Goal: Information Seeking & Learning: Check status

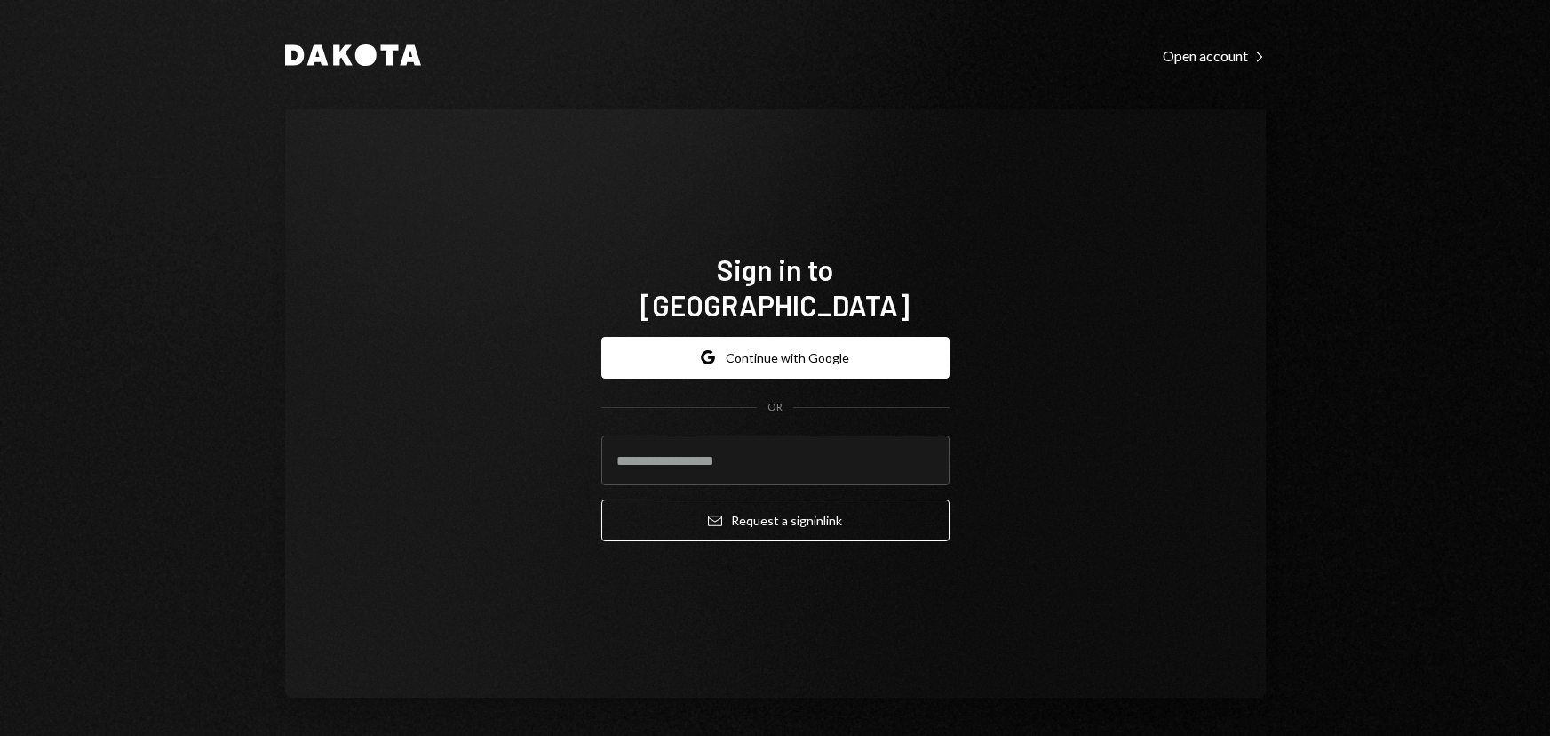
click at [746, 435] on input "email" at bounding box center [775, 460] width 348 height 50
type input "**********"
click at [601, 499] on button "Email Request a sign in link" at bounding box center [775, 520] width 348 height 42
click at [760, 442] on input "email" at bounding box center [775, 460] width 348 height 50
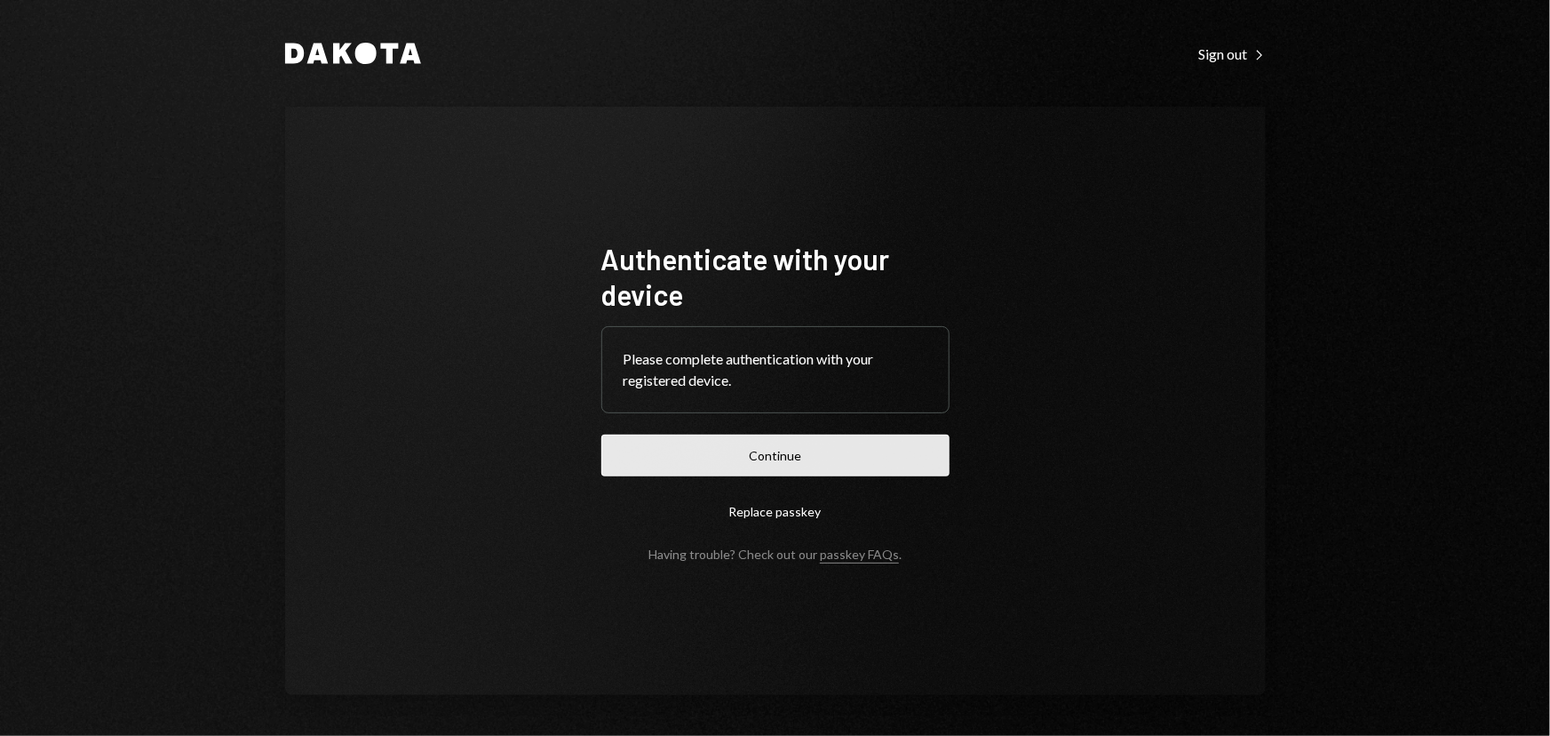
click at [618, 451] on button "Continue" at bounding box center [775, 455] width 348 height 42
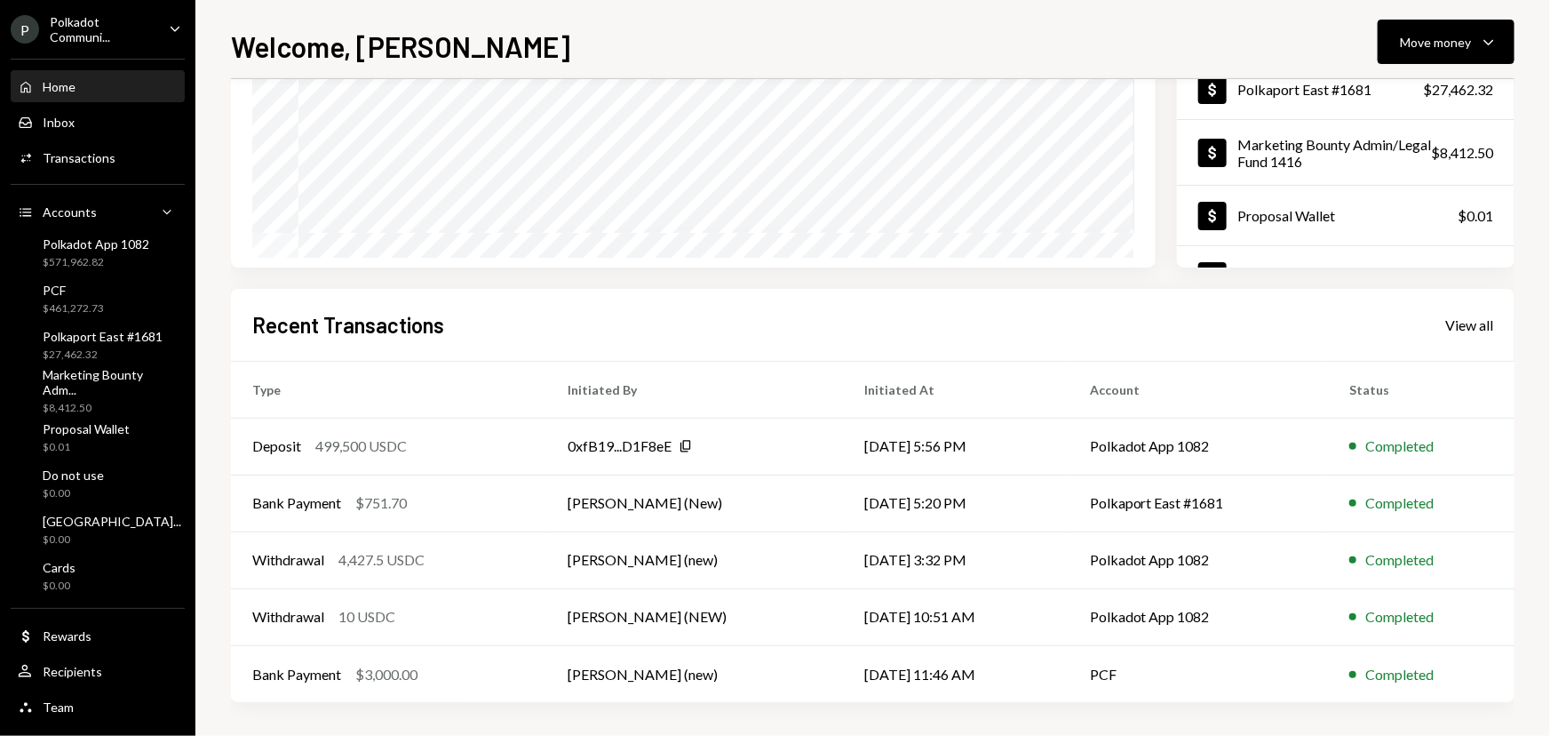
scroll to position [249, 0]
click at [130, 291] on div "PCF $461,272.73" at bounding box center [98, 300] width 160 height 34
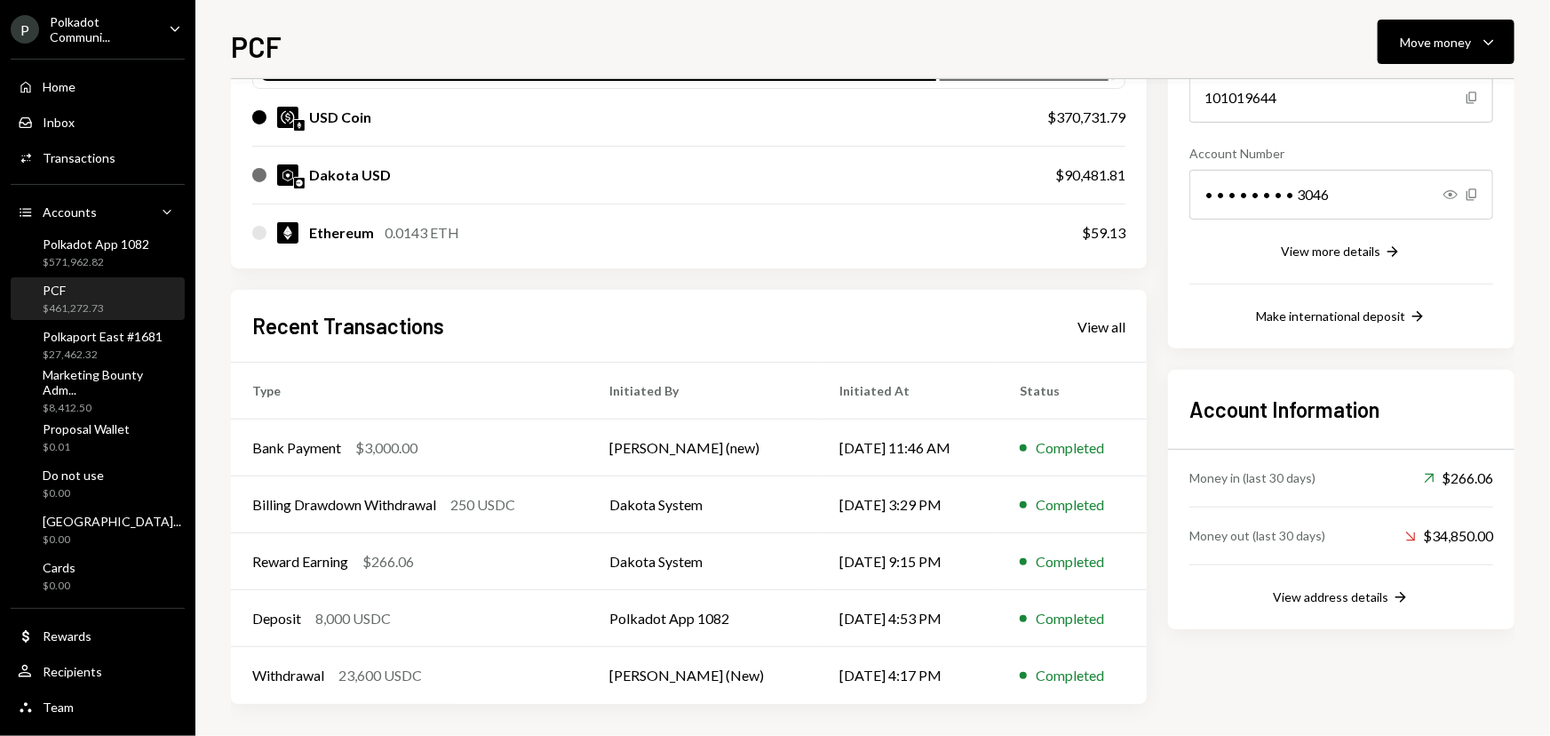
scroll to position [175, 0]
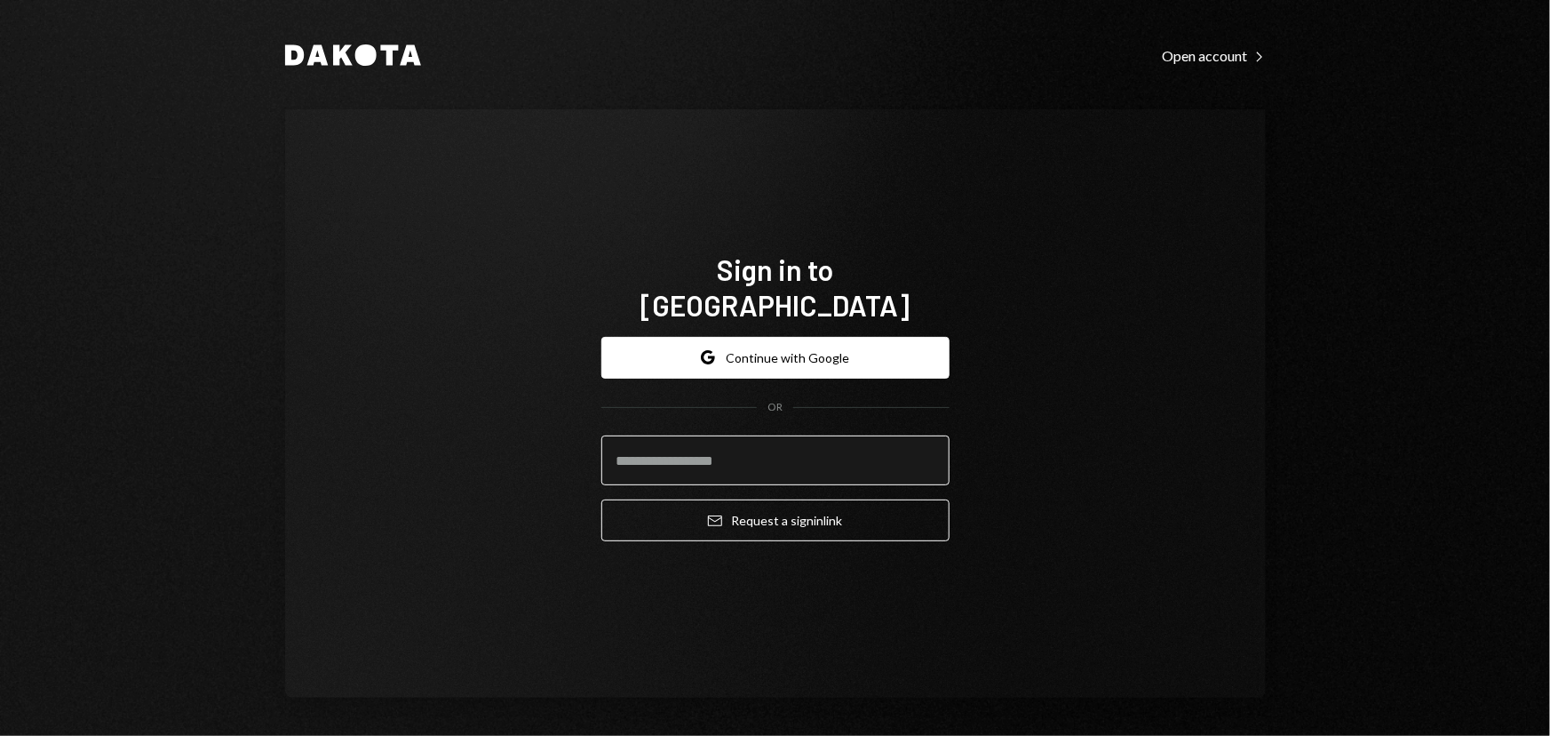
click at [705, 449] on input "email" at bounding box center [775, 460] width 348 height 50
click at [657, 455] on input "email" at bounding box center [775, 460] width 348 height 50
click at [649, 446] on input "email" at bounding box center [775, 460] width 348 height 50
type input "**********"
click at [601, 499] on button "Email Request a sign in link" at bounding box center [775, 520] width 348 height 42
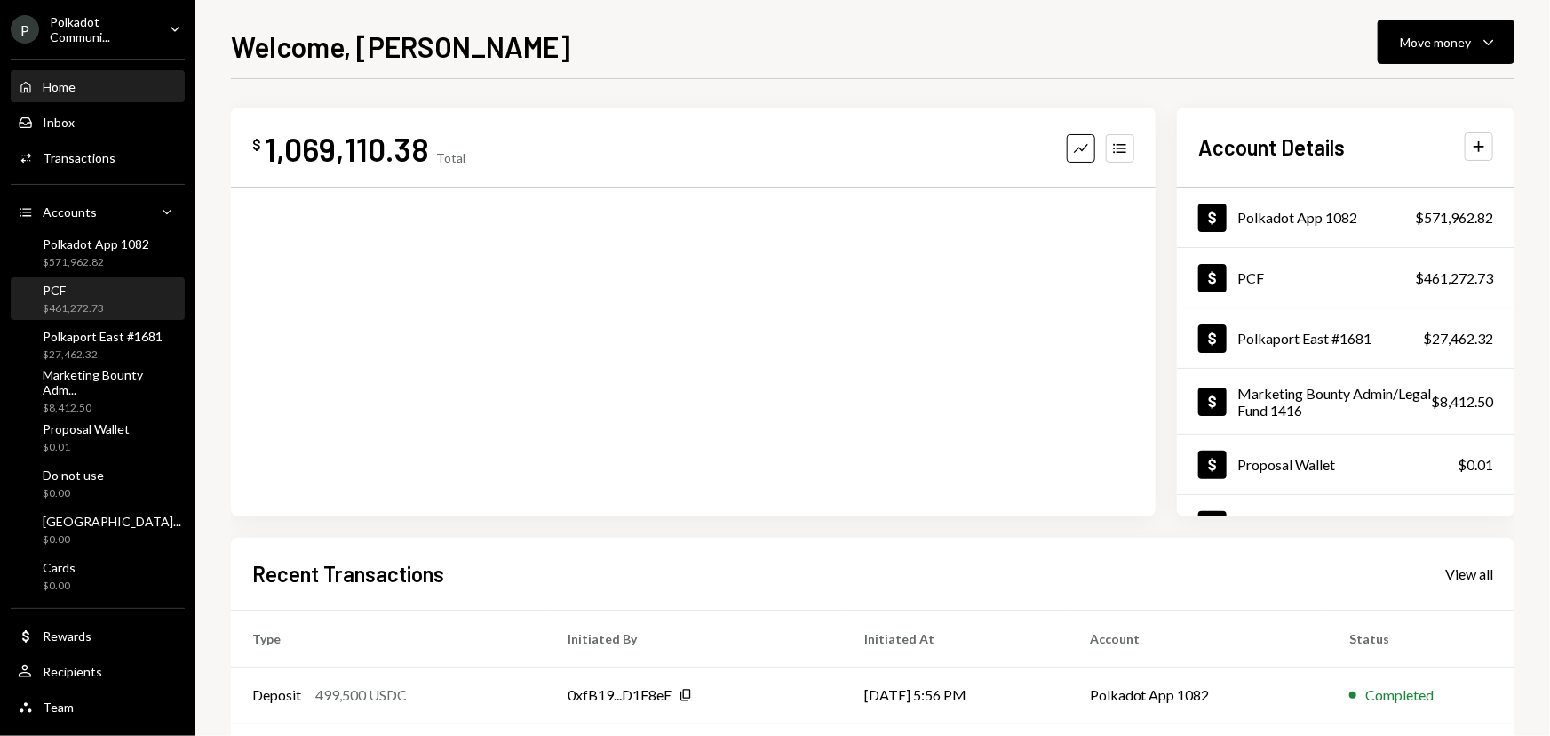
click at [73, 301] on div "$461,272.73" at bounding box center [73, 308] width 61 height 15
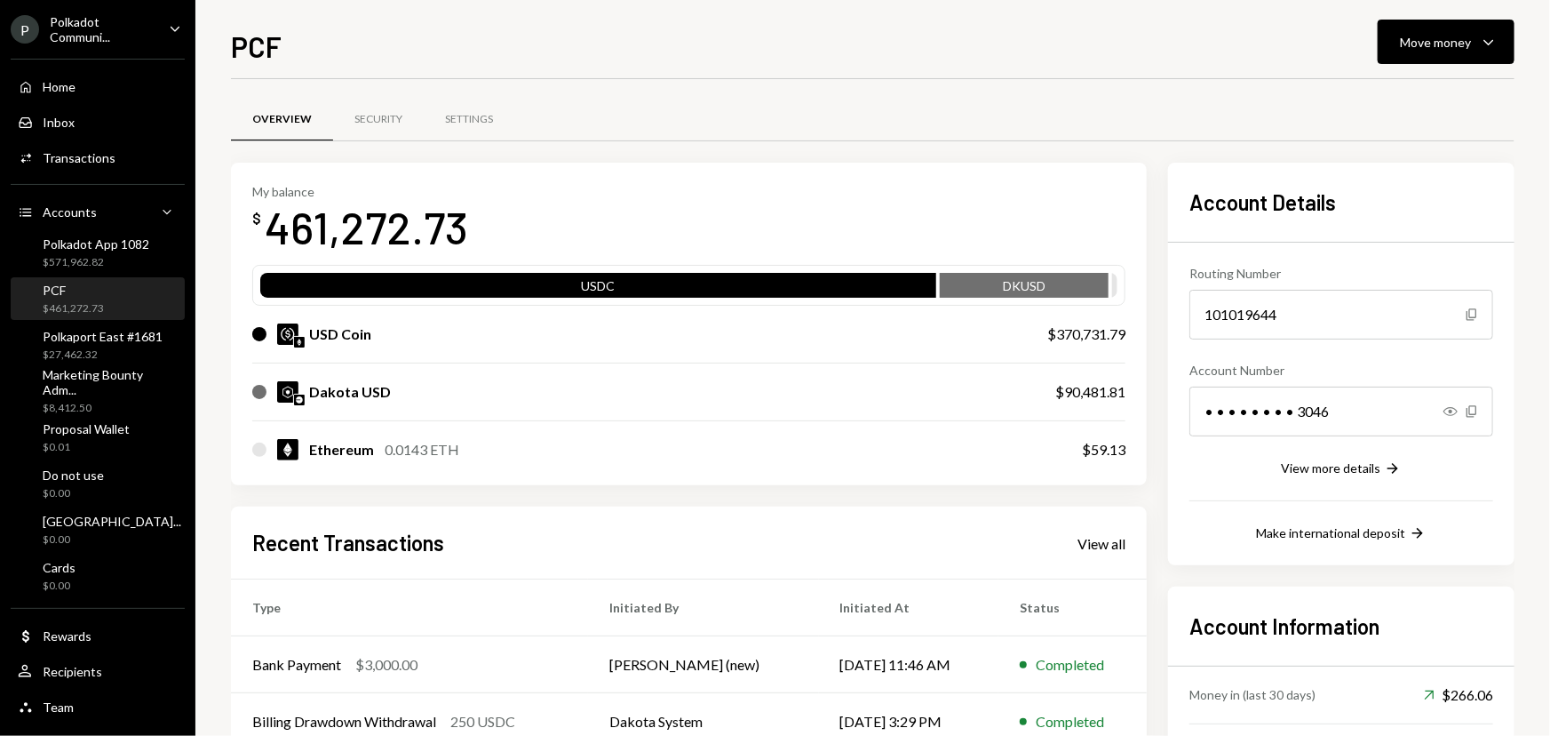
click at [1100, 523] on div "Recent Transactions View all Type Initiated By Initiated At Status Bank Payment…" at bounding box center [689, 713] width 916 height 414
click at [1091, 539] on div "View all" at bounding box center [1102, 544] width 48 height 18
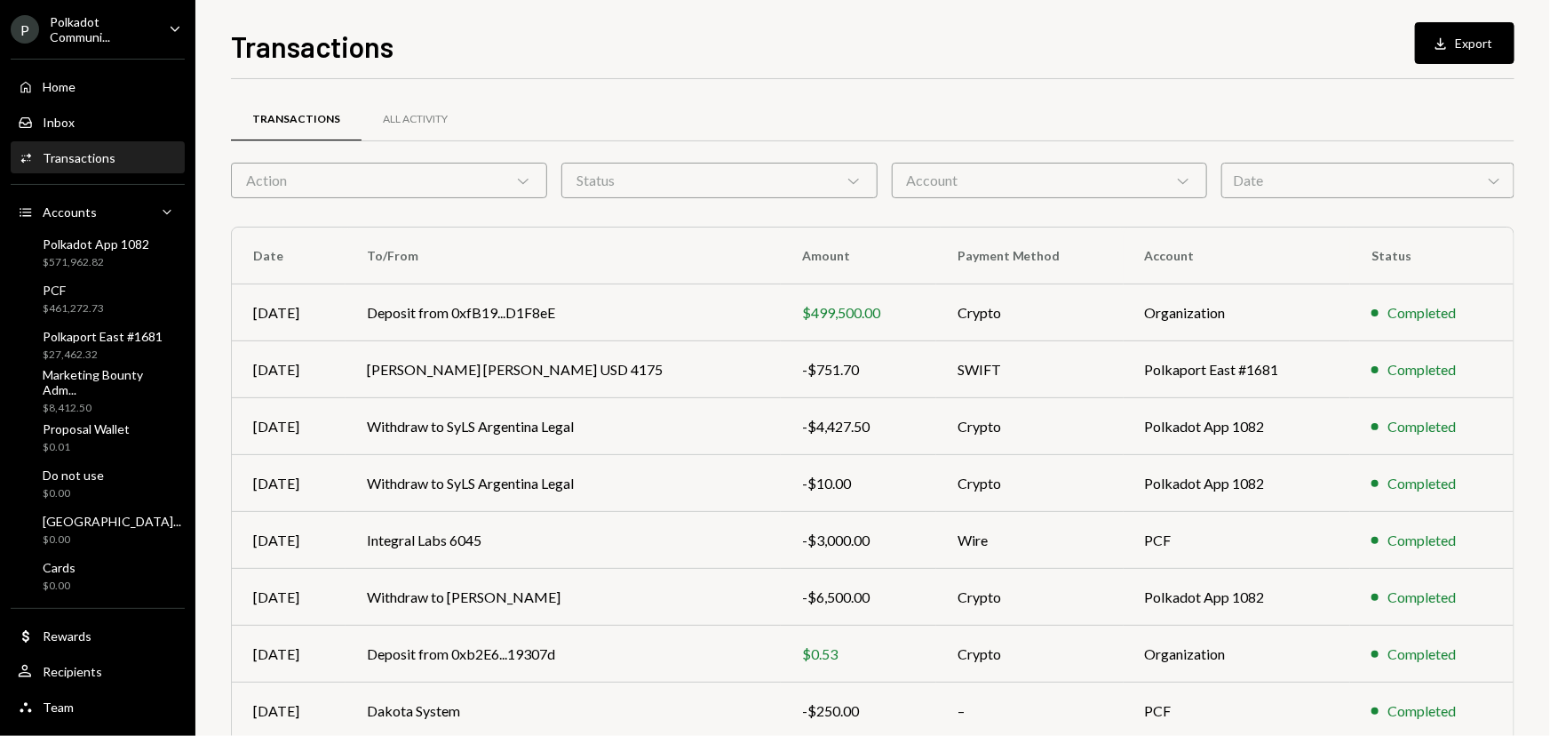
click at [1305, 187] on div "Date Chevron Down" at bounding box center [1368, 181] width 293 height 36
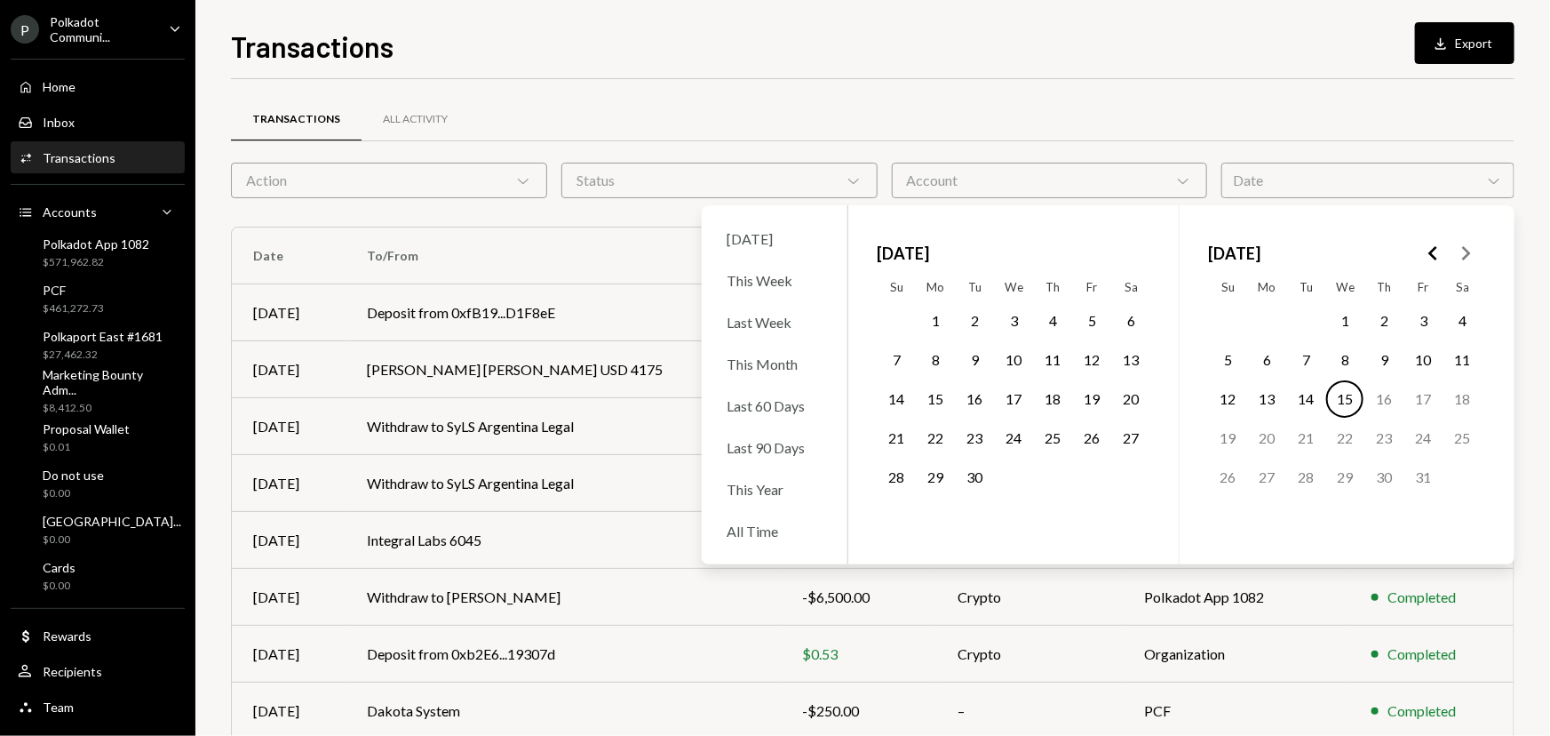
click at [1421, 257] on button "Go to the Previous Month" at bounding box center [1434, 253] width 32 height 32
click at [1343, 318] on button "4" at bounding box center [1344, 320] width 37 height 37
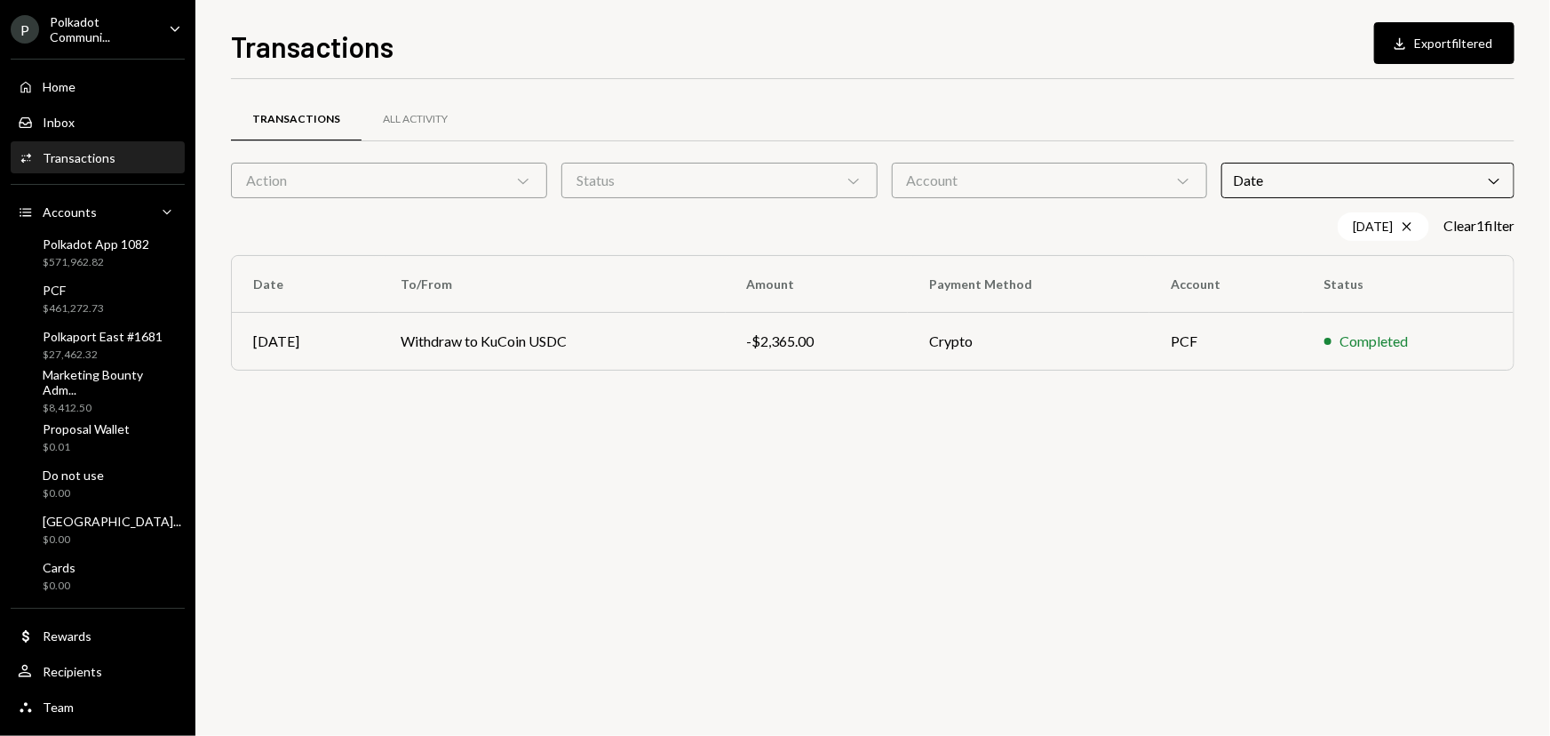
click at [506, 604] on div "Transactions All Activity Action Chevron Down Status Chevron Down Account Chevr…" at bounding box center [873, 407] width 1284 height 657
click at [692, 355] on td "Withdraw to KuCoin USDC" at bounding box center [552, 341] width 346 height 57
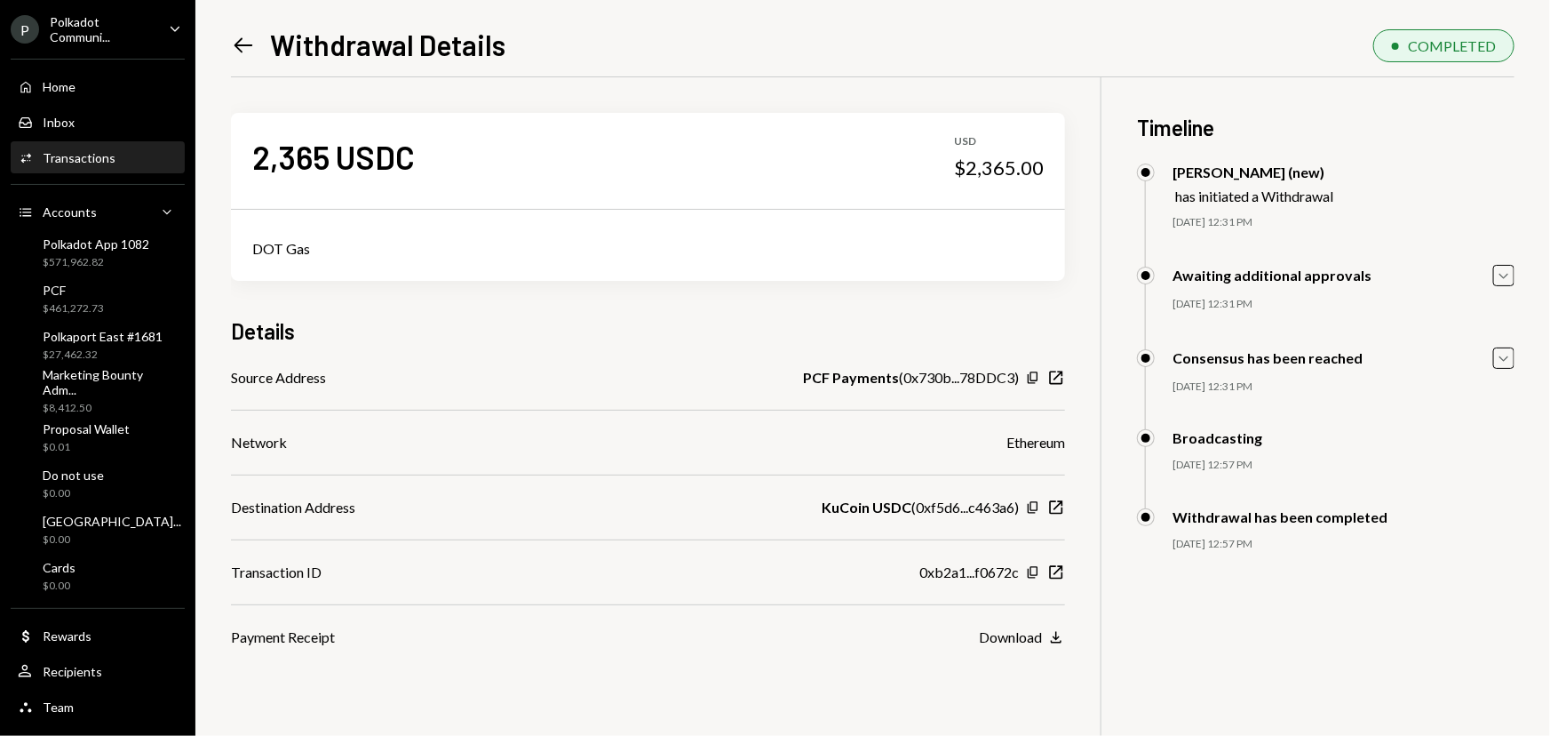
click at [288, 253] on div "DOT Gas" at bounding box center [648, 248] width 792 height 21
click at [355, 289] on div "2,365 USDC USD $2,365.00 DOT Gas Details Source Address PCF Payments ( 0x730b..…" at bounding box center [648, 362] width 834 height 570
click at [237, 41] on icon "Left Arrow" at bounding box center [243, 45] width 25 height 25
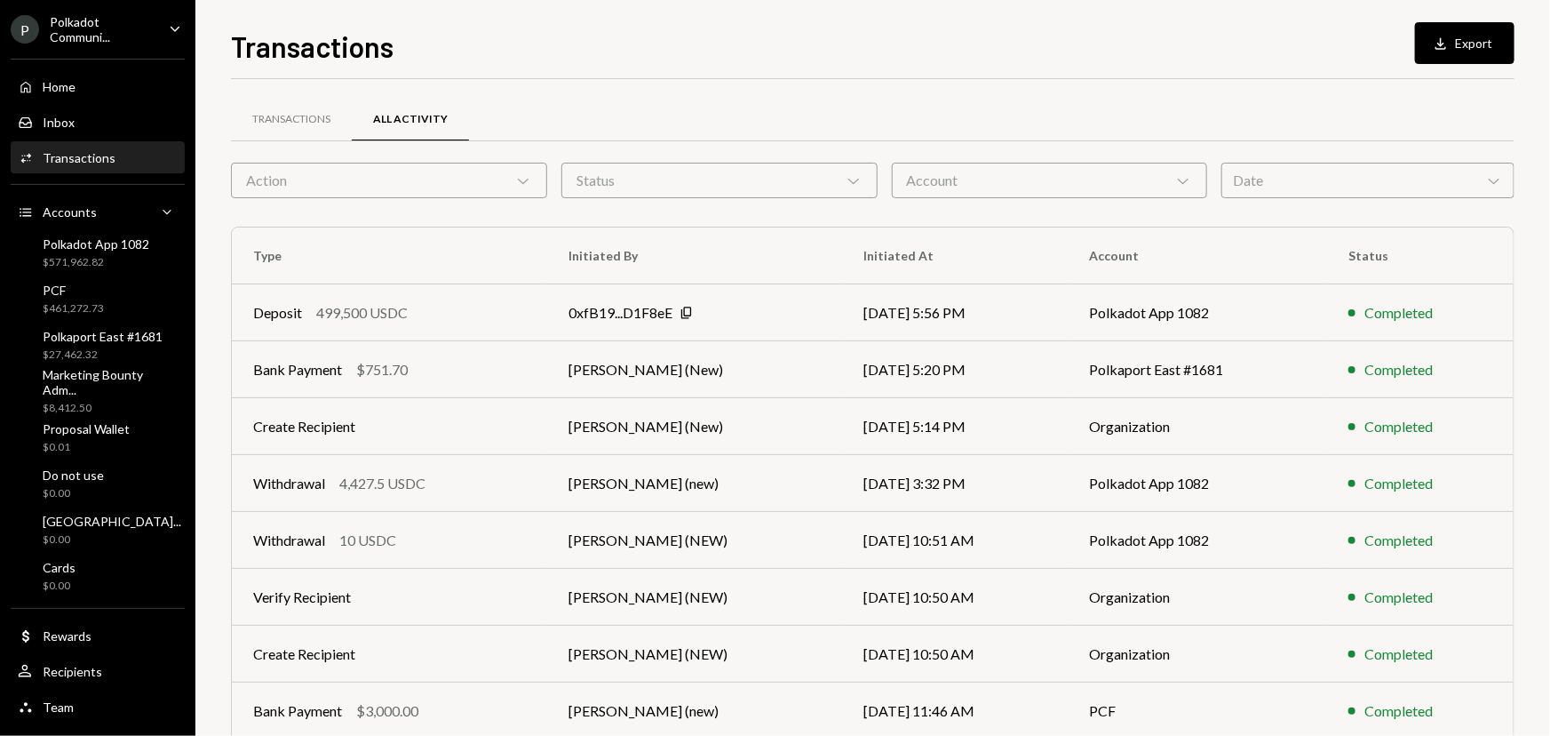
click at [1310, 187] on div "Date Chevron Down" at bounding box center [1368, 181] width 293 height 36
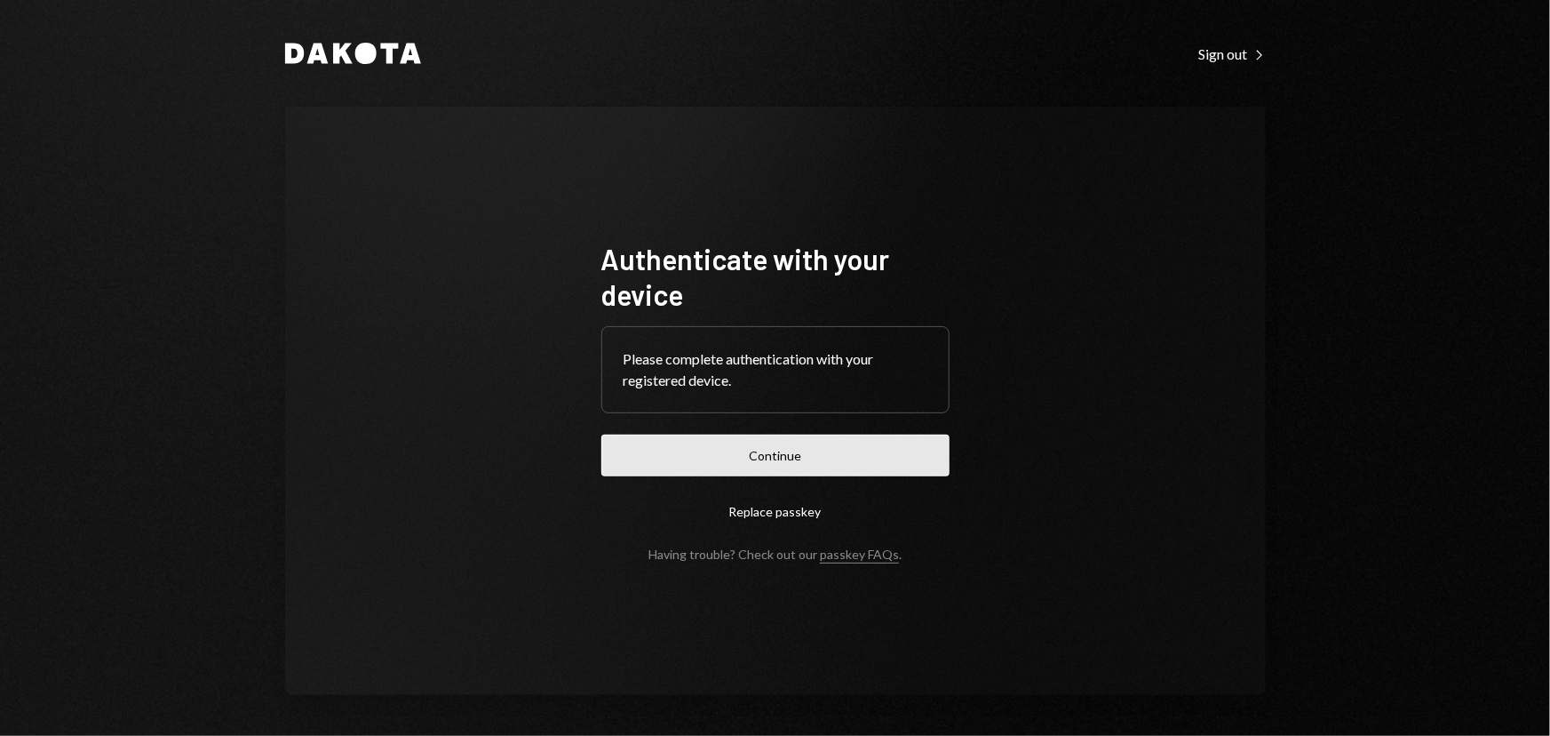
click at [816, 442] on button "Continue" at bounding box center [775, 455] width 348 height 42
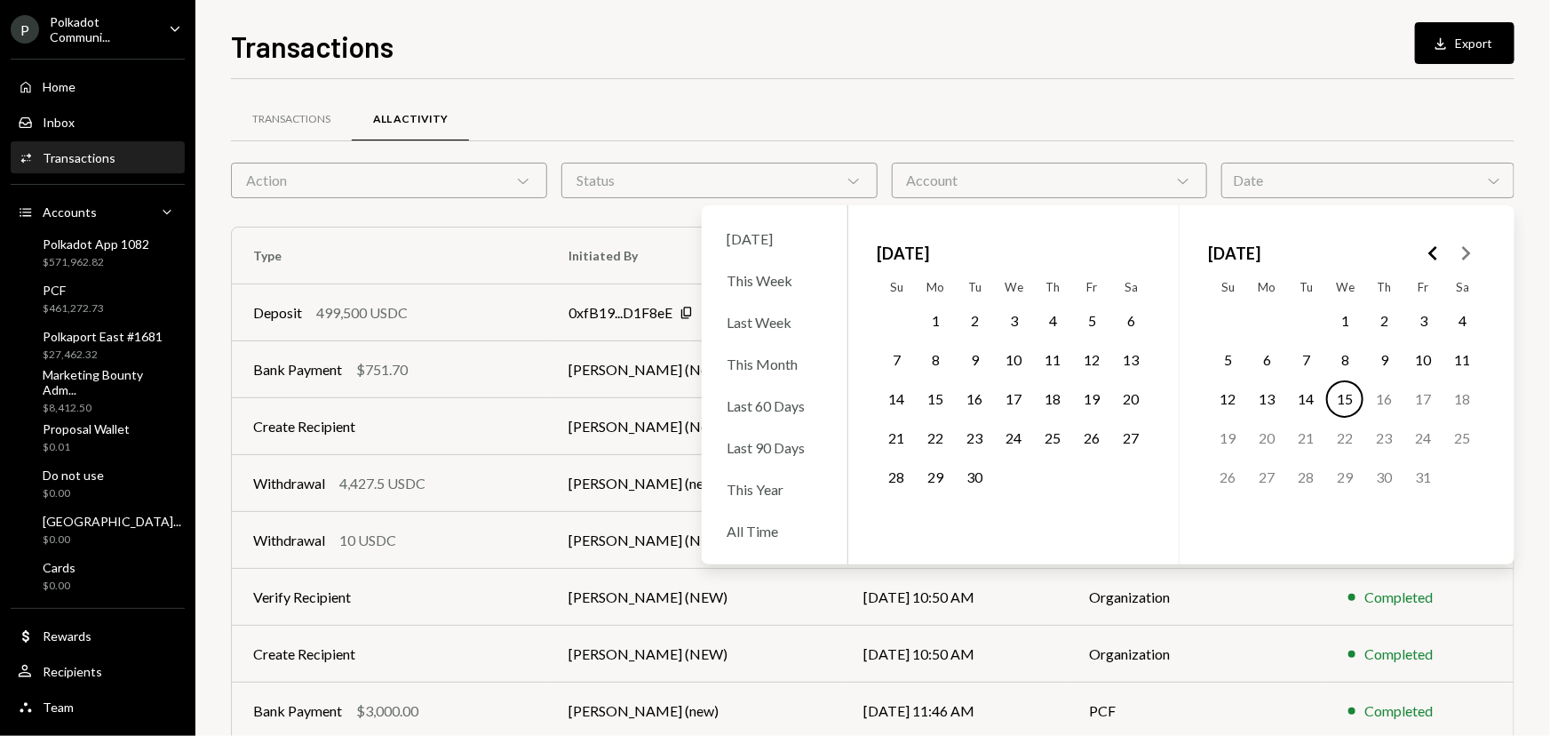
click at [1055, 355] on button "11" at bounding box center [1052, 359] width 37 height 37
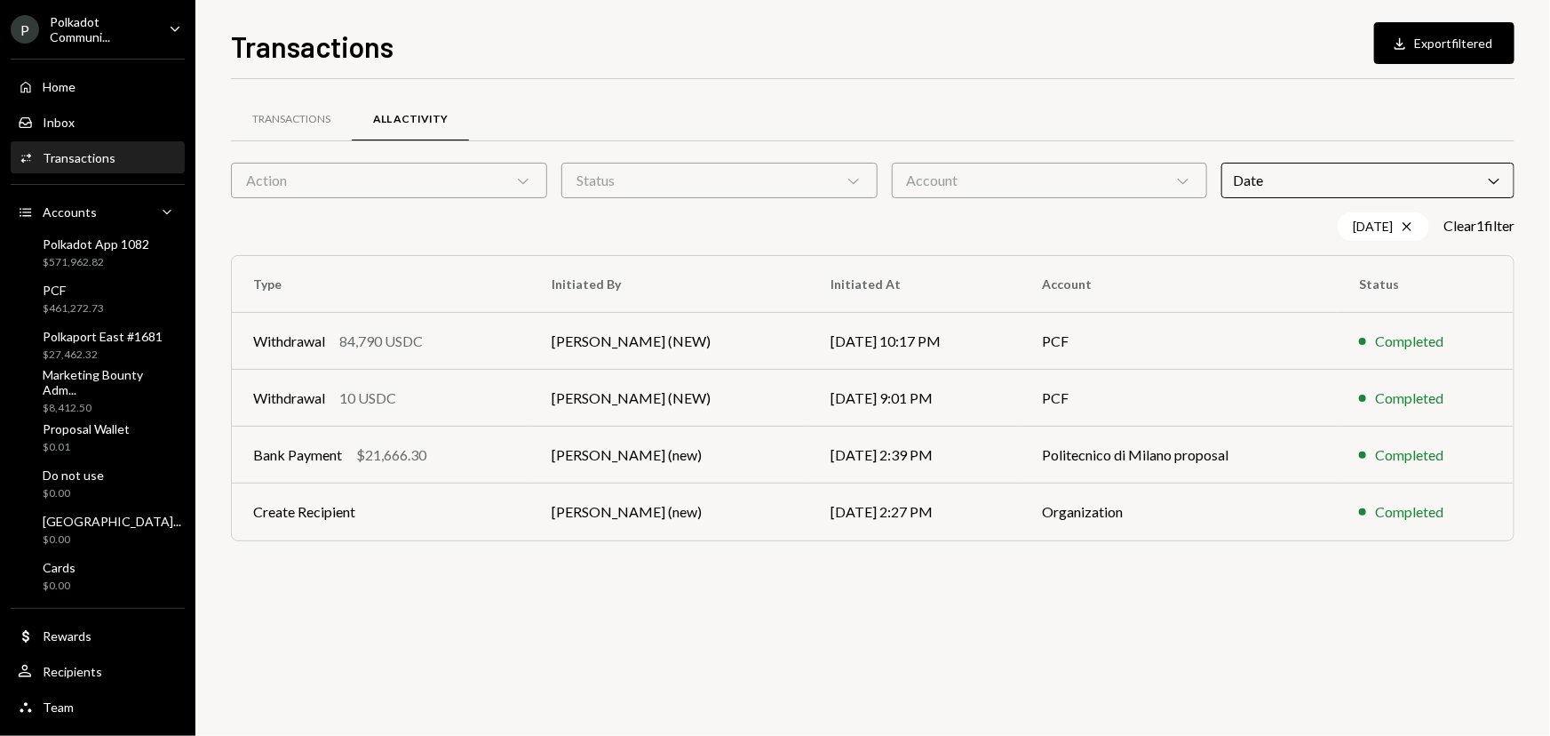
click at [548, 652] on div "Transactions All Activity Action Chevron Down Status Chevron Down Account Chevr…" at bounding box center [873, 407] width 1284 height 657
click at [517, 343] on td "Withdrawal 84,790 USDC" at bounding box center [381, 341] width 299 height 57
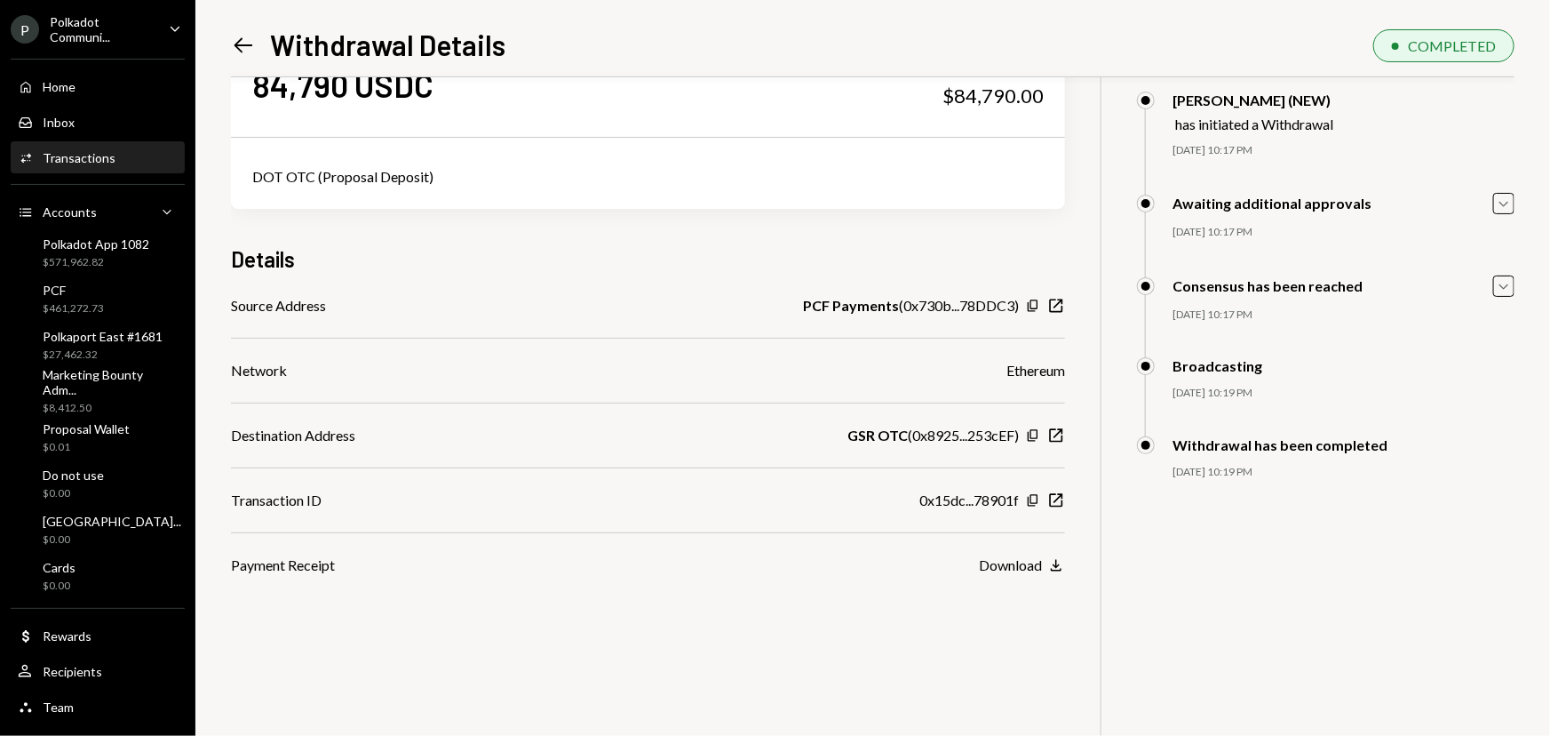
scroll to position [77, 0]
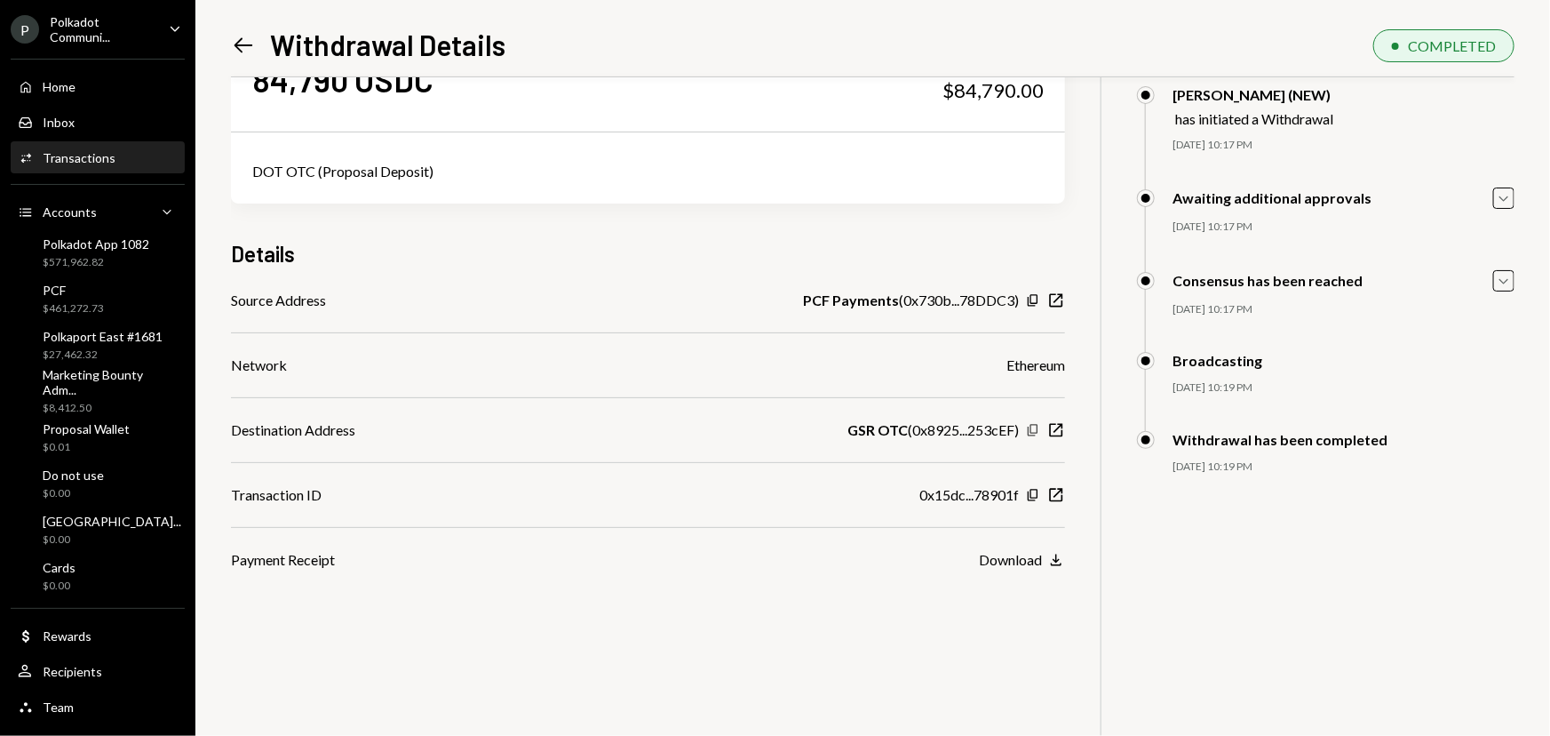
click at [1034, 428] on icon "Copy" at bounding box center [1033, 430] width 14 height 14
click at [418, 603] on div "84,790 USDC USD $84,790.00 DOT OTC (Proposal Deposit) Details Source Address PC…" at bounding box center [873, 368] width 1284 height 736
click at [594, 623] on div "84,790 USDC USD $84,790.00 DOT OTC (Proposal Deposit) Details Source Address PC…" at bounding box center [873, 368] width 1284 height 736
